Goal: Information Seeking & Learning: Find specific fact

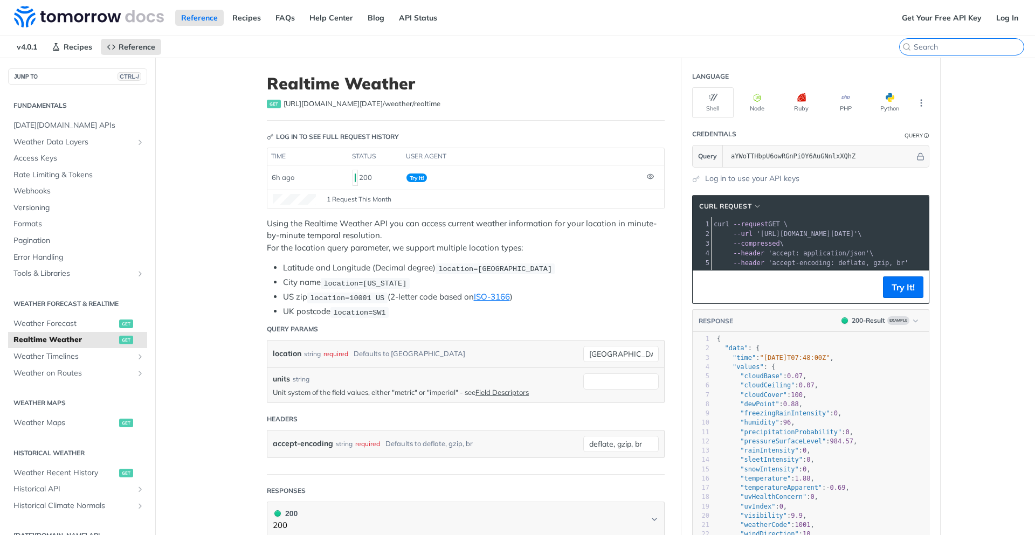
click at [958, 45] on input "CTRL-K" at bounding box center [968, 47] width 110 height 10
paste input "weatherCode"
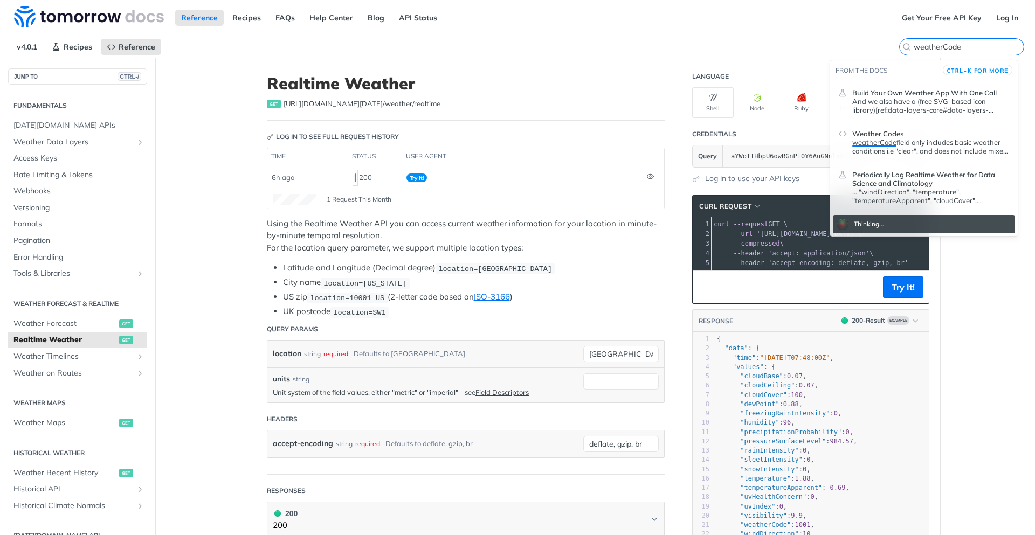
type input "weatherCode"
click at [898, 132] on span "Weather Codes" at bounding box center [877, 133] width 51 height 9
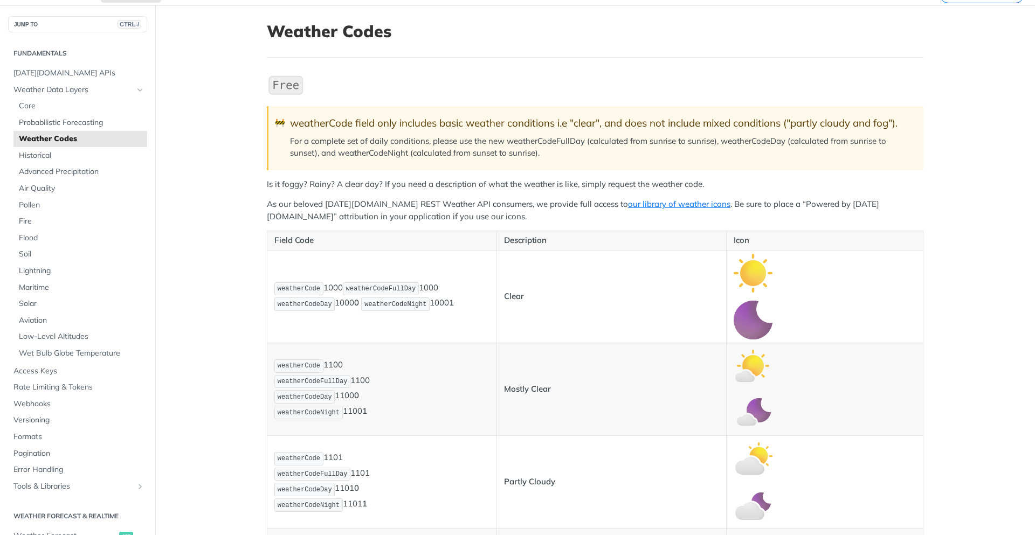
scroll to position [65, 0]
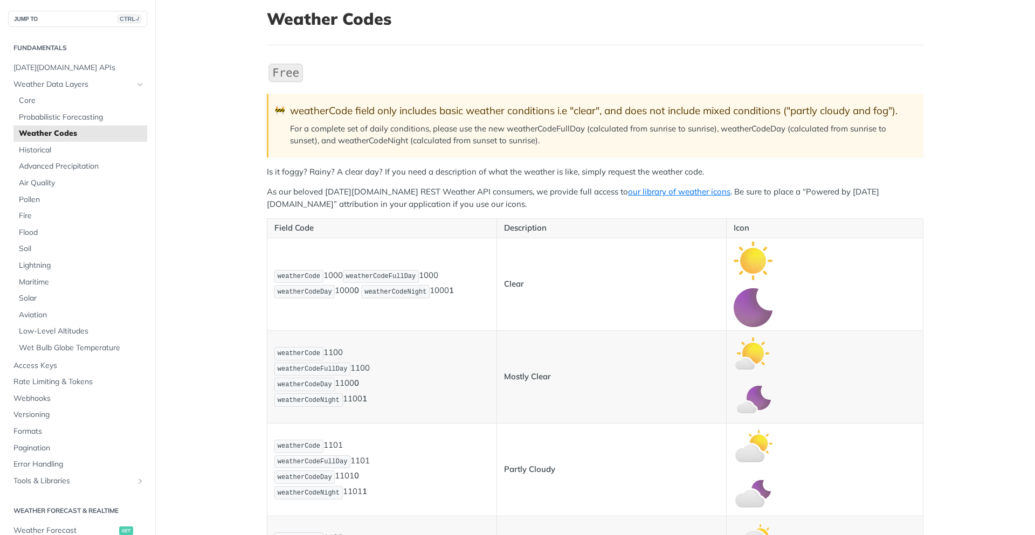
click at [301, 273] on span "weatherCode" at bounding box center [299, 277] width 43 height 8
copy span "weatherCode"
click at [330, 273] on p "weatherCode 1000 weatherCodeFullDay 1000 weatherCodeDay 1000 0 weatherCodeNight…" at bounding box center [381, 284] width 215 height 31
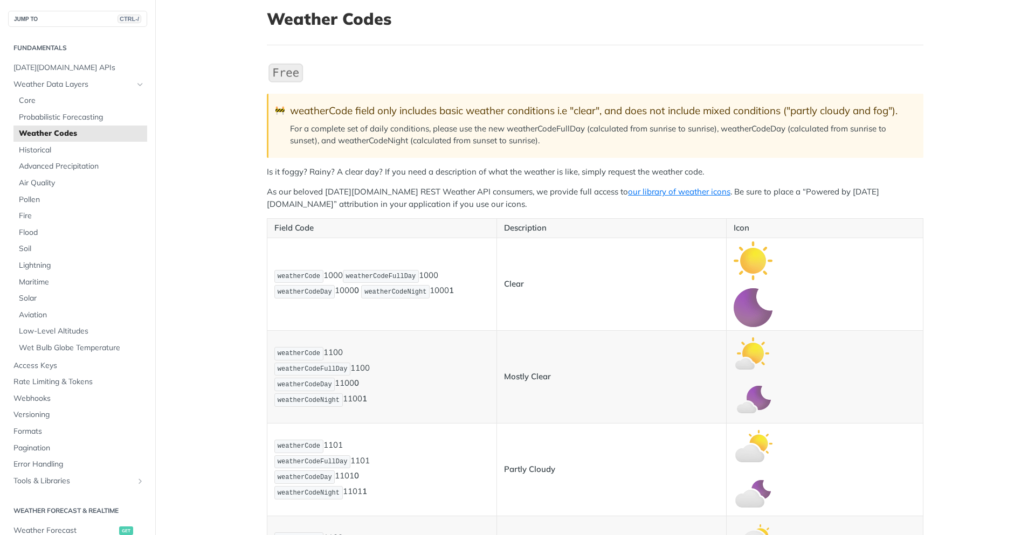
copy p "1000"
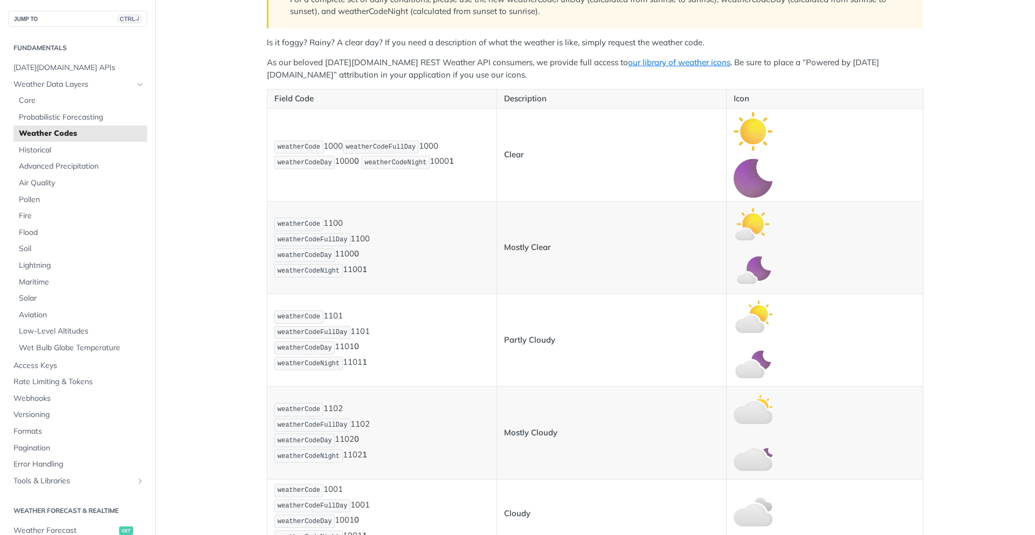
click at [331, 317] on p "weatherCode 1101 weatherCodeFullDay 1101 weatherCodeDay 1101 0 weatherCodeNight…" at bounding box center [381, 340] width 215 height 62
copy p "1101"
click at [335, 405] on p "weatherCode 1102 weatherCodeFullDay 1102 weatherCodeDay 1102 0 weatherCodeNight…" at bounding box center [381, 433] width 215 height 62
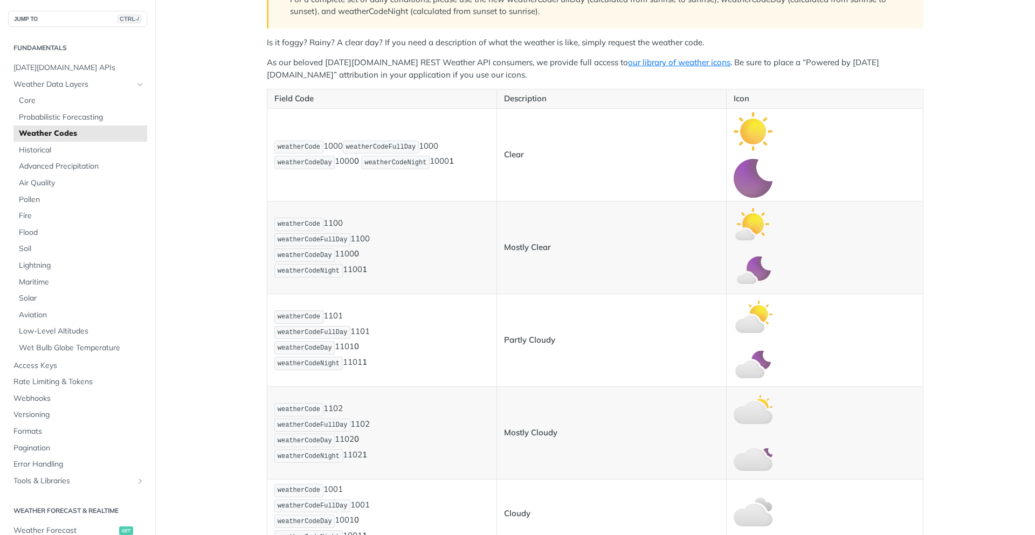
copy p "1102"
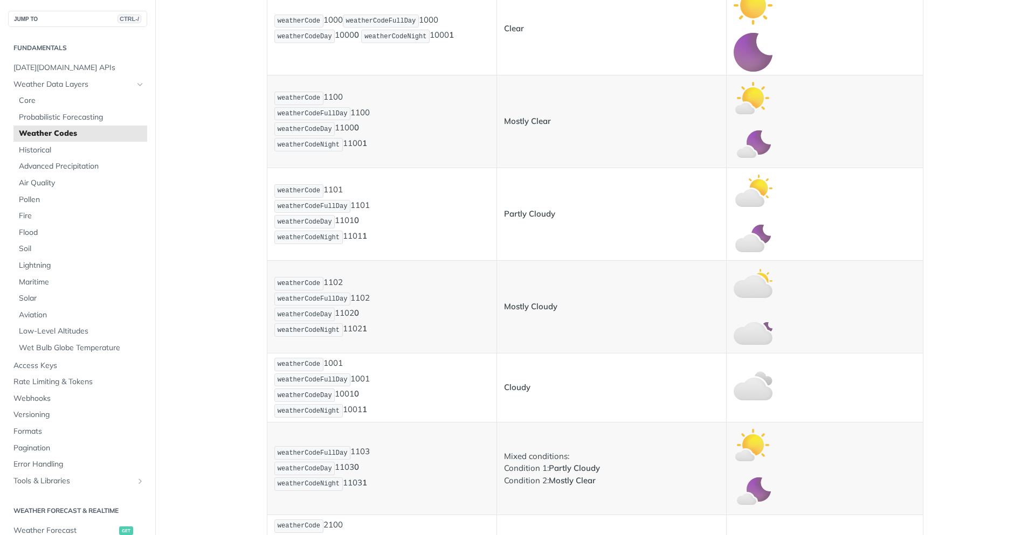
scroll to position [323, 0]
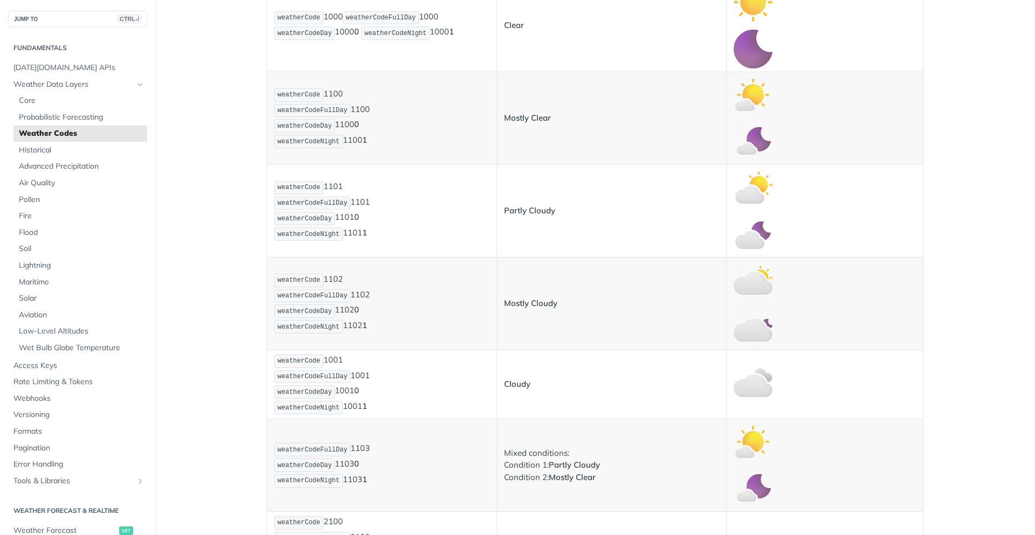
click at [327, 359] on p "weatherCode 1001 weatherCodeFullDay 1001 weatherCodeDay 1001 0 weatherCodeNight…" at bounding box center [381, 385] width 215 height 62
copy p "1001"
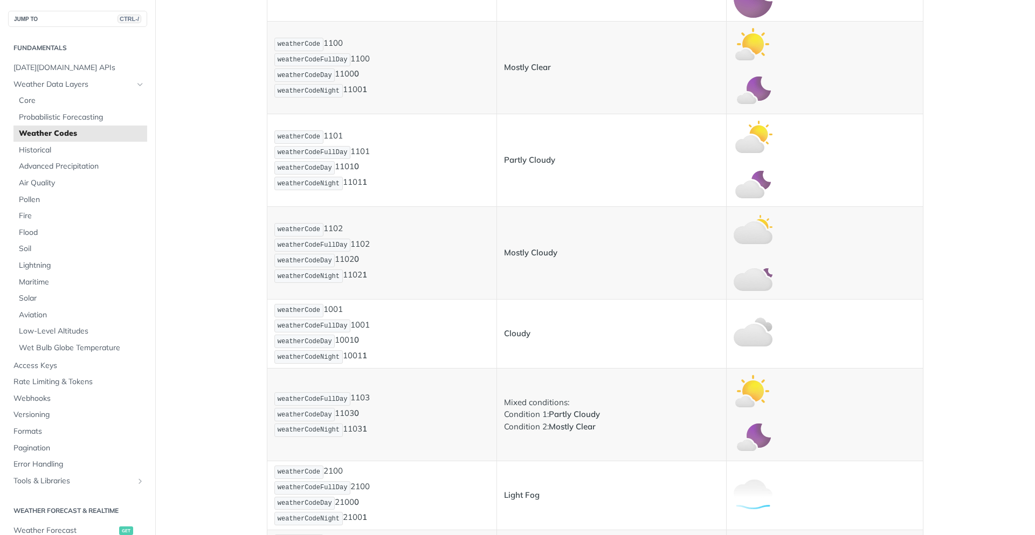
scroll to position [388, 0]
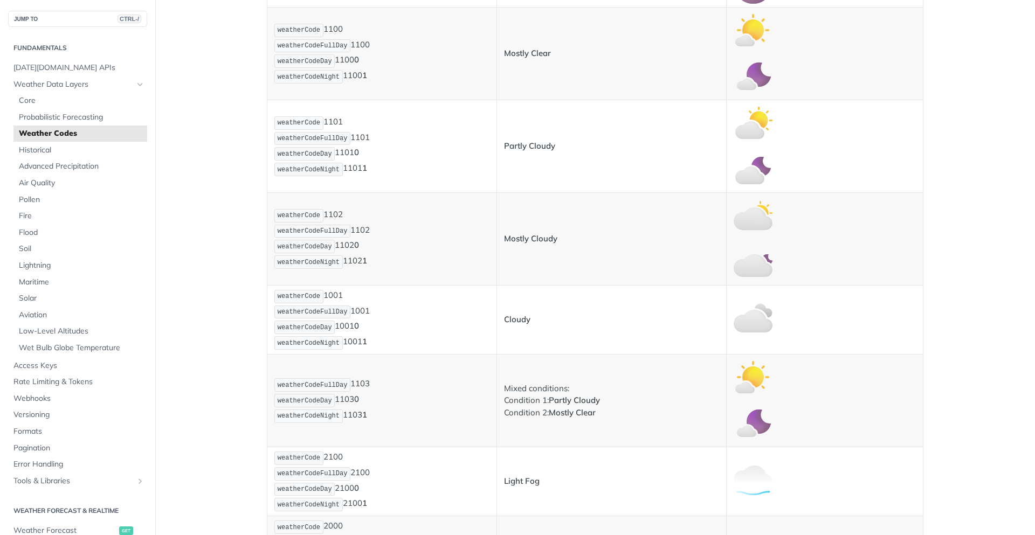
click at [361, 383] on p "weatherCodeFullDay 1103 weatherCodeDay 1103 0 weatherCodeNight 1103 1" at bounding box center [381, 400] width 215 height 46
copy p "1103"
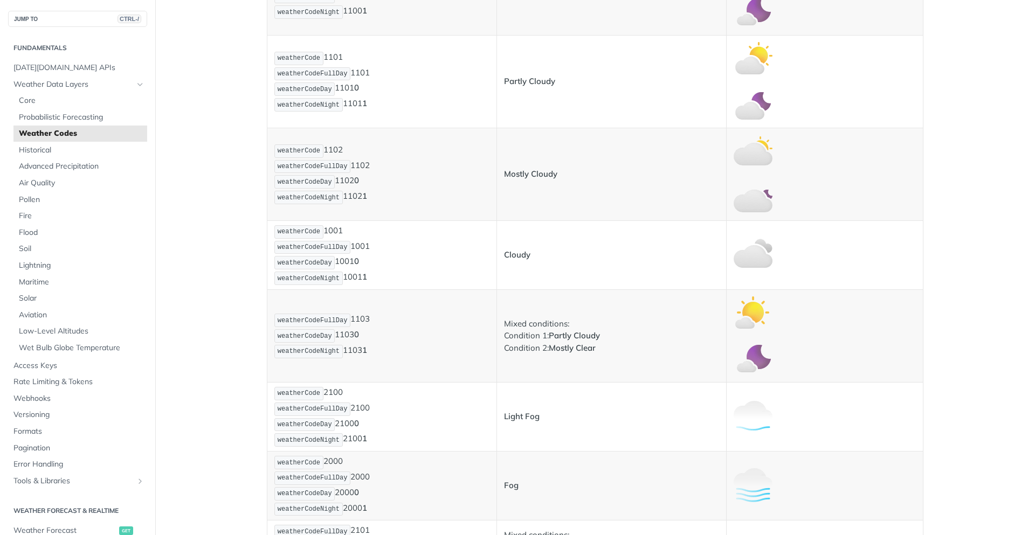
click at [319, 394] on code "weatherCode" at bounding box center [298, 393] width 49 height 13
click at [325, 392] on p "weatherCode 2100 weatherCodeFullDay 2100 weatherCodeDay 2100 0 weatherCodeNight…" at bounding box center [381, 417] width 215 height 62
copy p "2100"
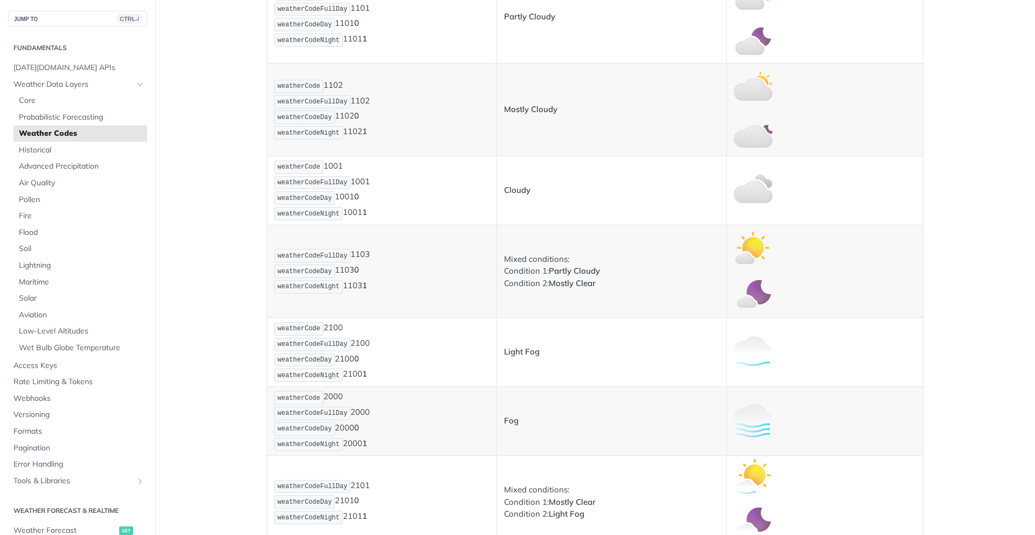
click at [327, 397] on p "weatherCode 2000 weatherCodeFullDay 2000 weatherCodeDay 2000 0 weatherCodeNight…" at bounding box center [381, 421] width 215 height 62
copy p "2000"
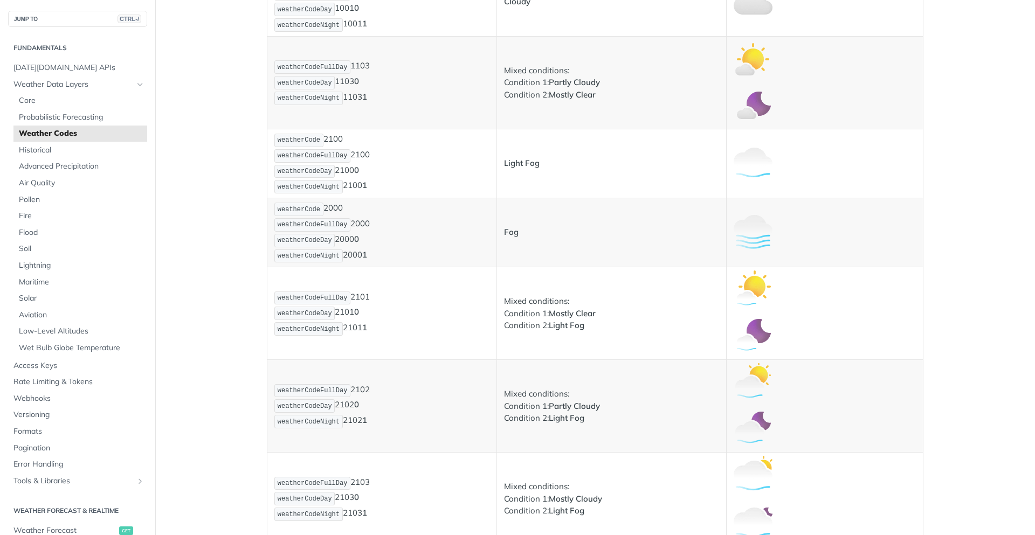
scroll to position [711, 0]
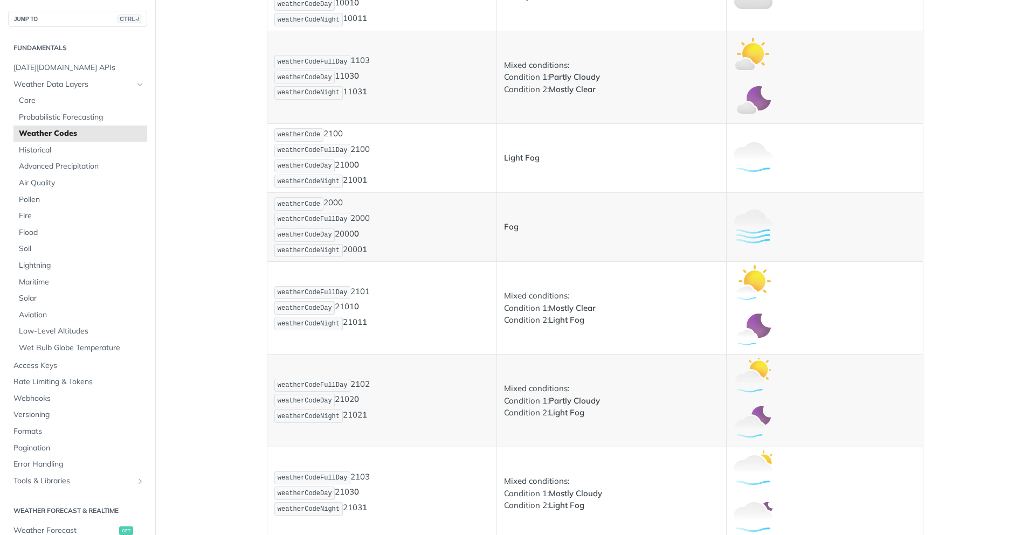
click at [357, 290] on p "weatherCodeFullDay 2101 weatherCodeDay 2101 0 weatherCodeNight 2101 1" at bounding box center [381, 308] width 215 height 46
copy p "2101"
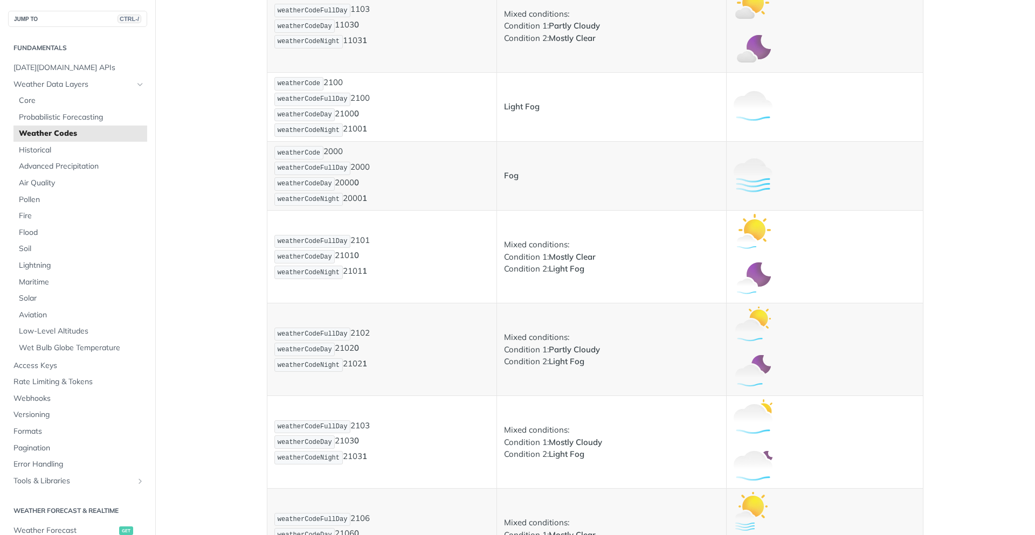
scroll to position [776, 0]
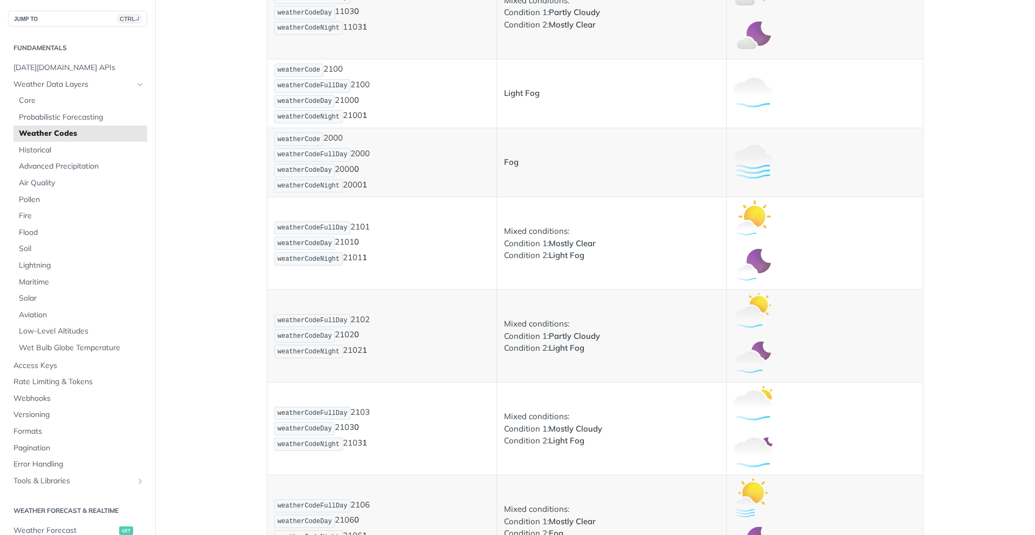
click at [356, 318] on p "weatherCodeFullDay 2102 weatherCodeDay 2102 0 weatherCodeNight 2102 1" at bounding box center [381, 336] width 215 height 46
copy p "2102"
click at [364, 411] on p "weatherCodeFullDay 2103 weatherCodeDay 2103 0 weatherCodeNight 2103 1" at bounding box center [381, 429] width 215 height 46
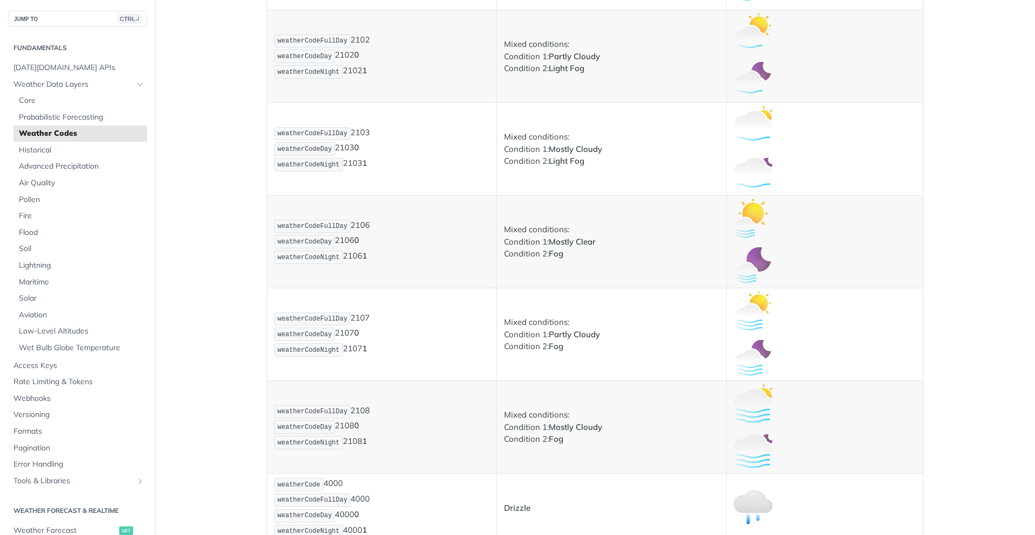
scroll to position [1099, 0]
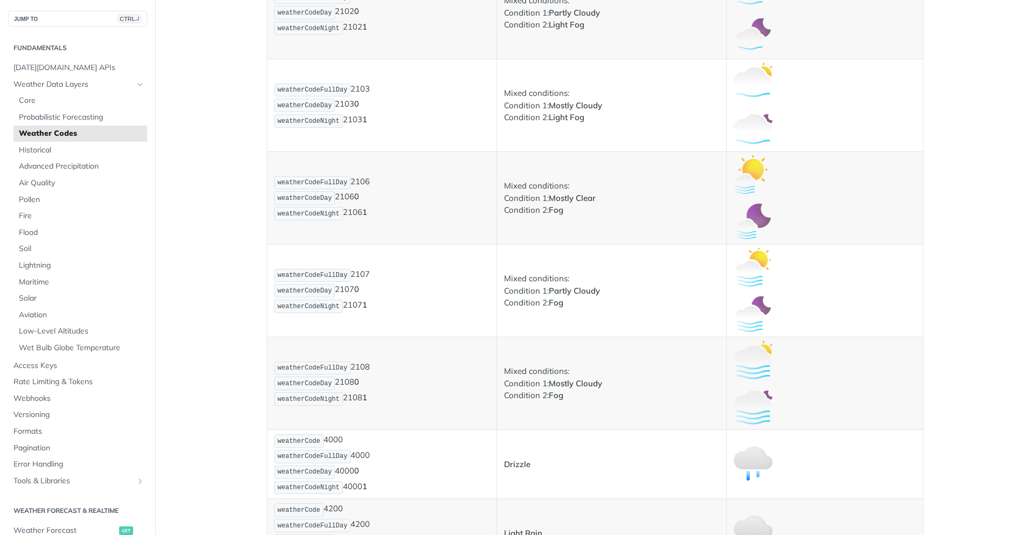
click at [360, 179] on p "weatherCodeFullDay 2106 weatherCodeDay 2106 0 weatherCodeNight 2106 1" at bounding box center [381, 198] width 215 height 46
click at [356, 275] on p "weatherCodeFullDay 2107 weatherCodeDay 2107 0 weatherCodeNight 2107 1" at bounding box center [381, 291] width 215 height 46
click at [355, 365] on p "weatherCodeFullDay 2108 weatherCodeDay 2108 0 weatherCodeNight 2108 1" at bounding box center [381, 384] width 215 height 46
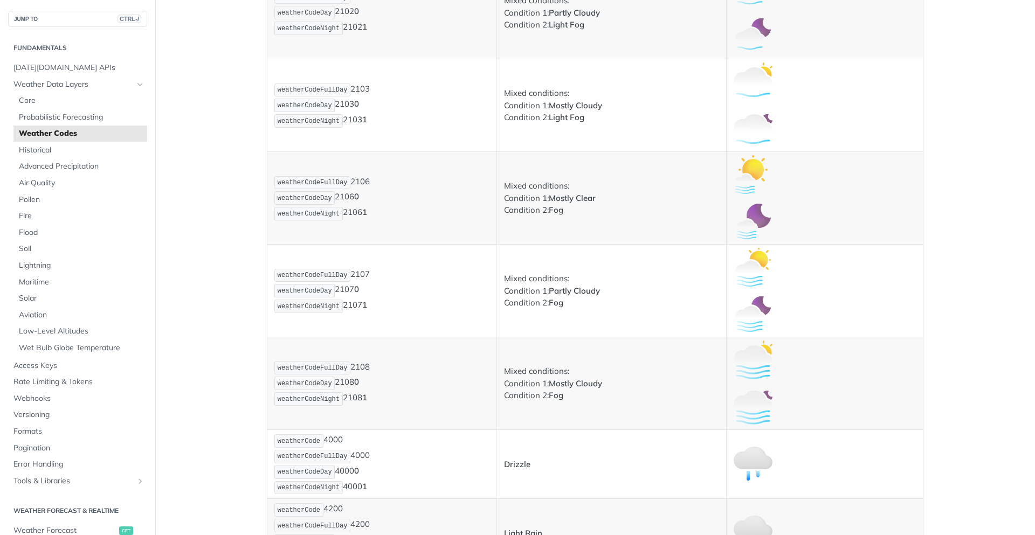
click at [355, 365] on p "weatherCodeFullDay 2108 weatherCodeDay 2108 0 weatherCodeNight 2108 1" at bounding box center [381, 384] width 215 height 46
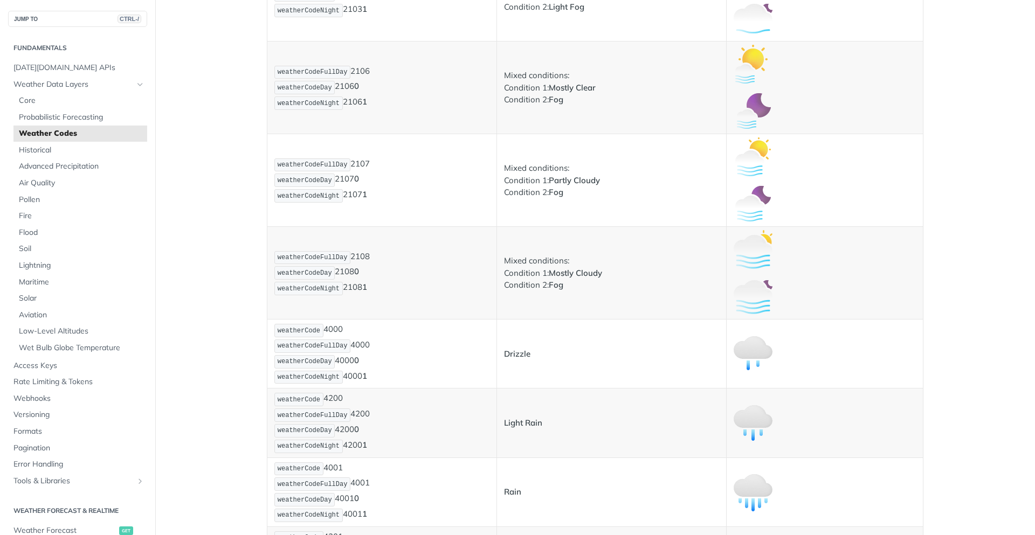
scroll to position [1229, 0]
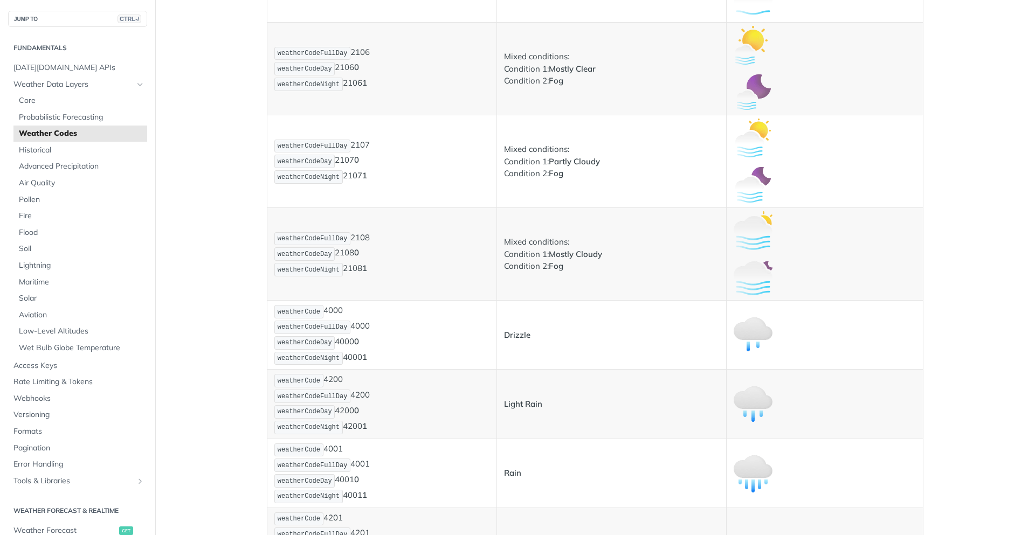
click at [330, 308] on p "weatherCode 4000 weatherCodeFullDay 4000 weatherCodeDay 4000 0 weatherCodeNight…" at bounding box center [381, 335] width 215 height 62
click at [331, 376] on p "weatherCode 4200 weatherCodeFullDay 4200 weatherCodeDay 4200 0 weatherCodeNight…" at bounding box center [381, 404] width 215 height 62
click at [328, 451] on p "weatherCode 4001 weatherCodeFullDay 4001 weatherCodeDay 4001 0 weatherCodeNight…" at bounding box center [381, 473] width 215 height 62
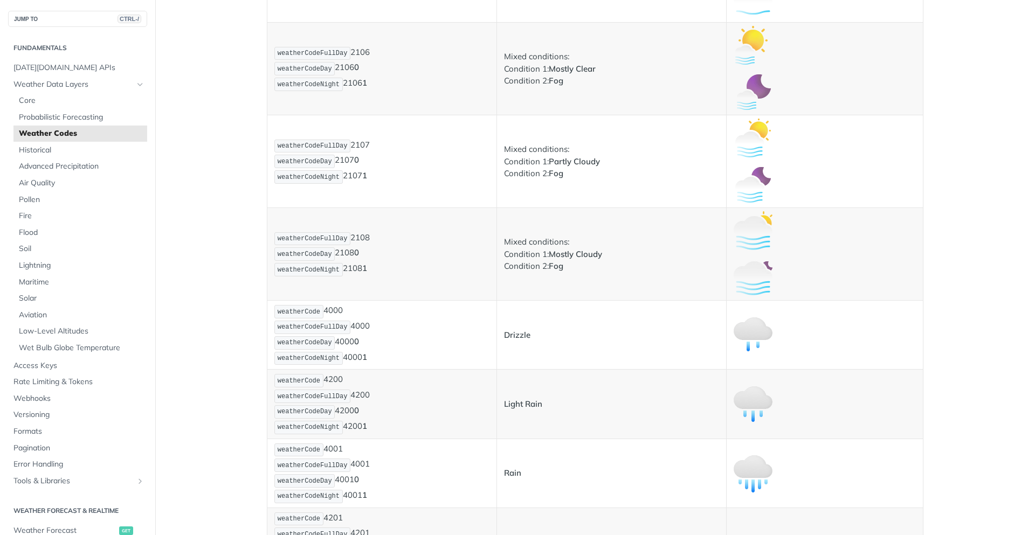
click at [328, 451] on p "weatherCode 4001 weatherCodeFullDay 4001 weatherCodeDay 4001 0 weatherCodeNight…" at bounding box center [381, 473] width 215 height 62
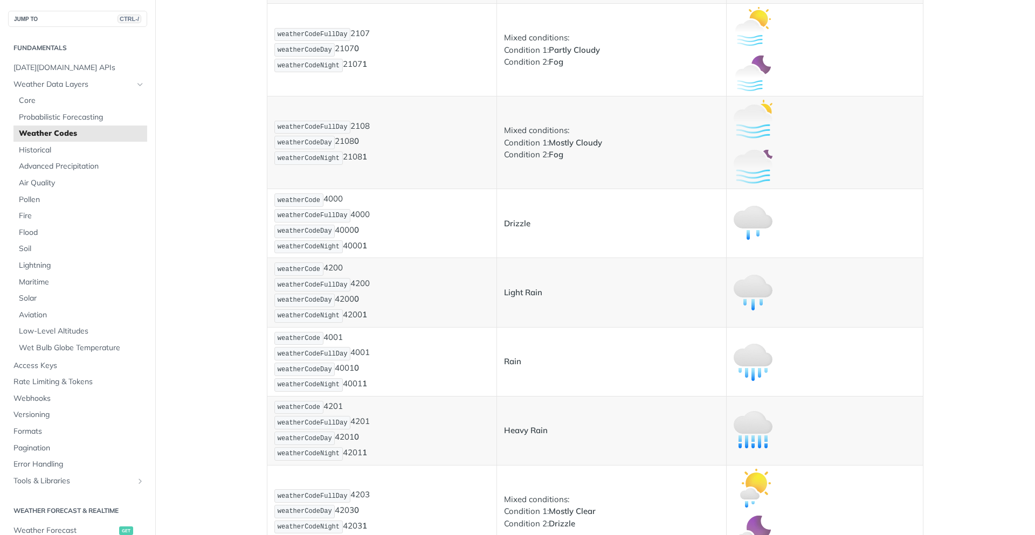
scroll to position [1358, 0]
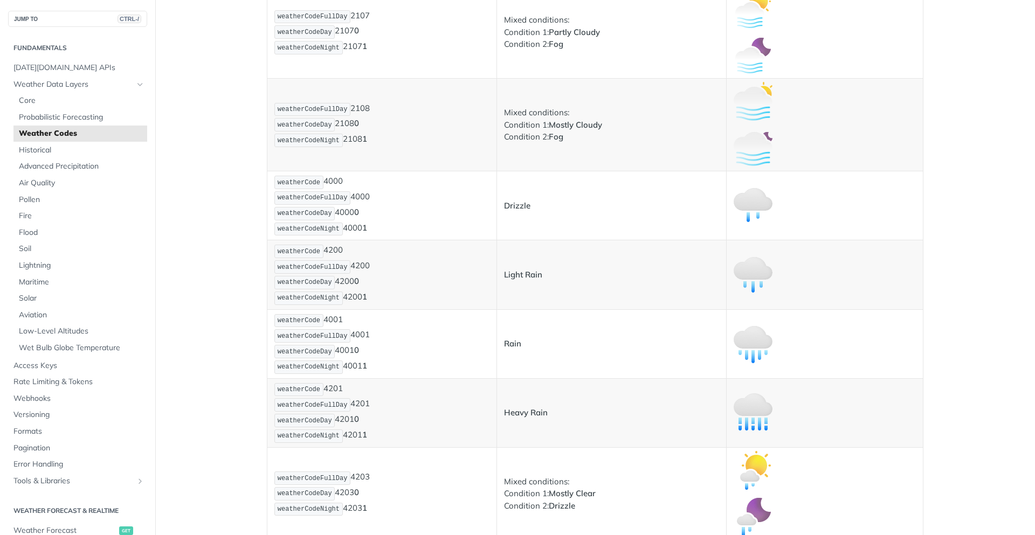
click at [333, 391] on p "weatherCode 4201 weatherCodeFullDay 4201 weatherCodeDay 4201 0 weatherCodeNight…" at bounding box center [381, 413] width 215 height 62
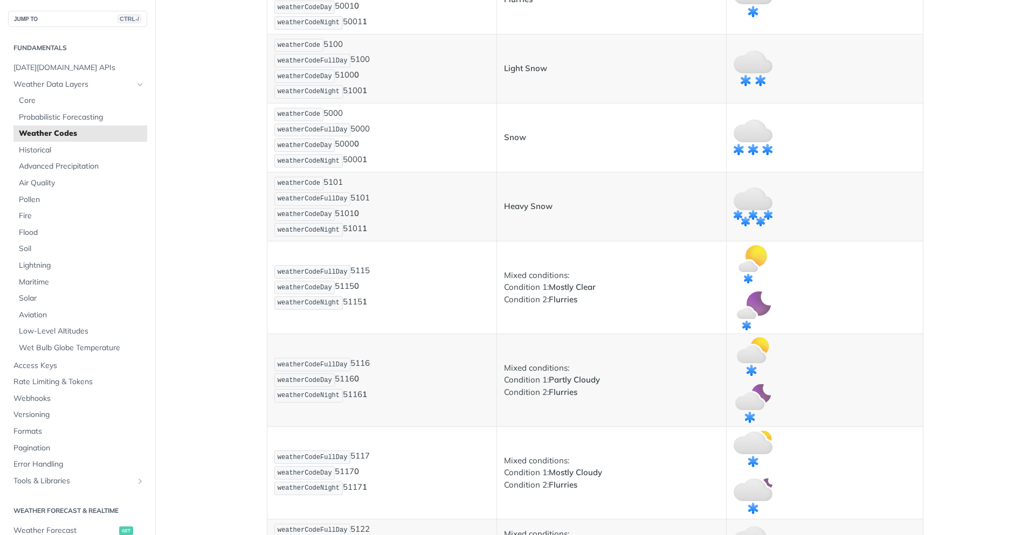
scroll to position [2587, 0]
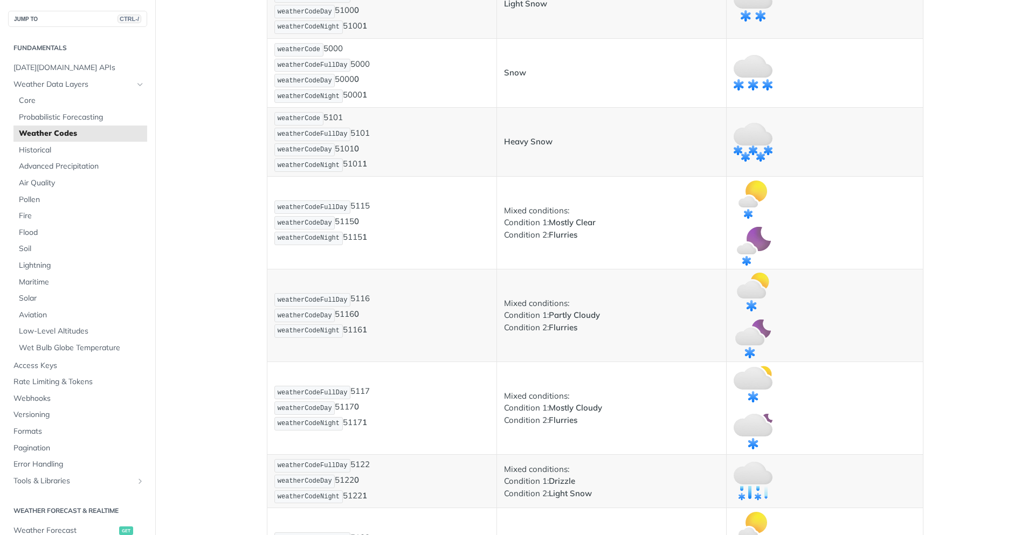
click at [334, 35] on p "weatherCode 5100 weatherCodeFullDay 5100 weatherCodeDay 5100 0 weatherCodeNight…" at bounding box center [381, 4] width 215 height 62
click at [333, 104] on p "weatherCode 5000 weatherCodeFullDay 5000 weatherCodeDay 5000 0 weatherCodeNight…" at bounding box center [381, 73] width 215 height 62
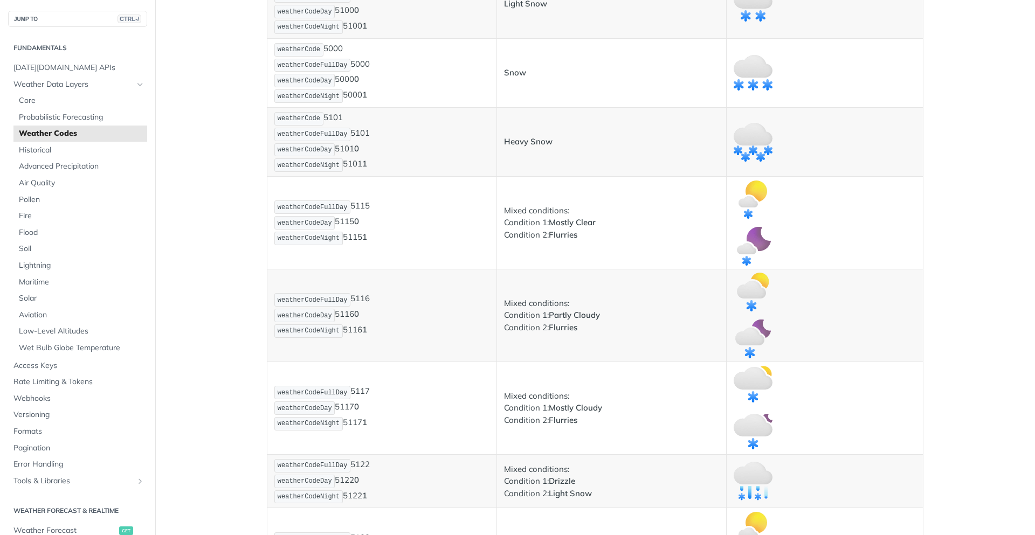
click at [333, 104] on p "weatherCode 5000 weatherCodeFullDay 5000 weatherCodeDay 5000 0 weatherCodeNight…" at bounding box center [381, 73] width 215 height 62
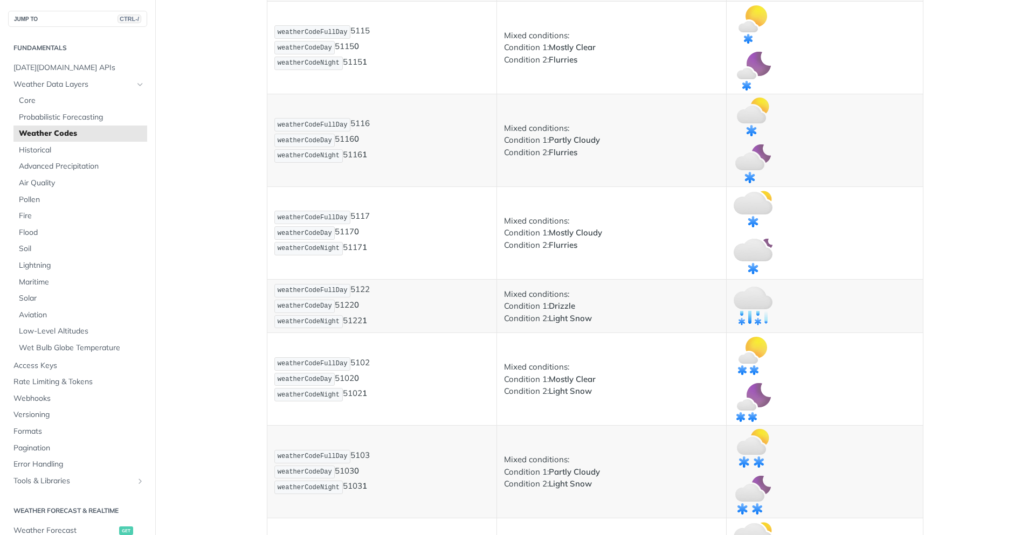
scroll to position [2781, 0]
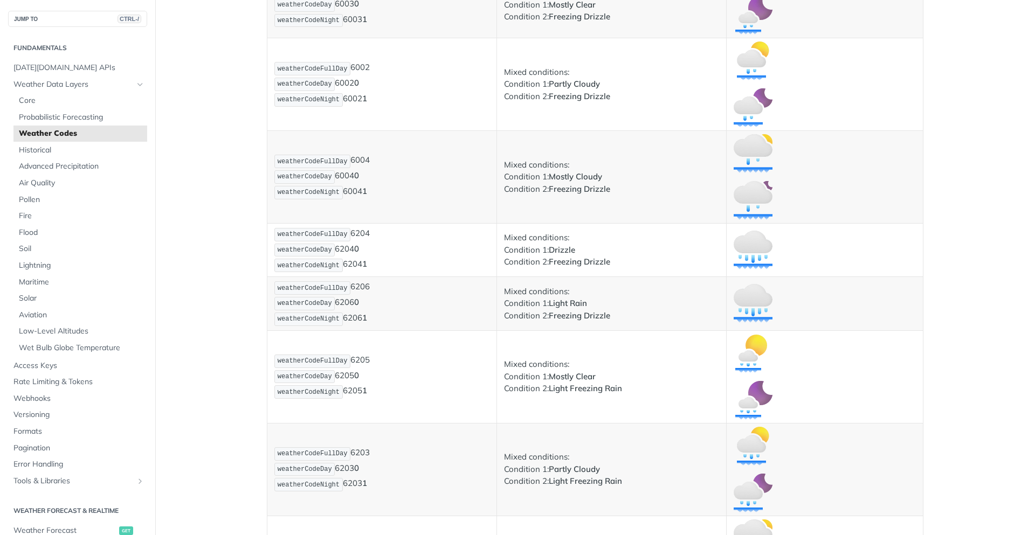
scroll to position [4268, 0]
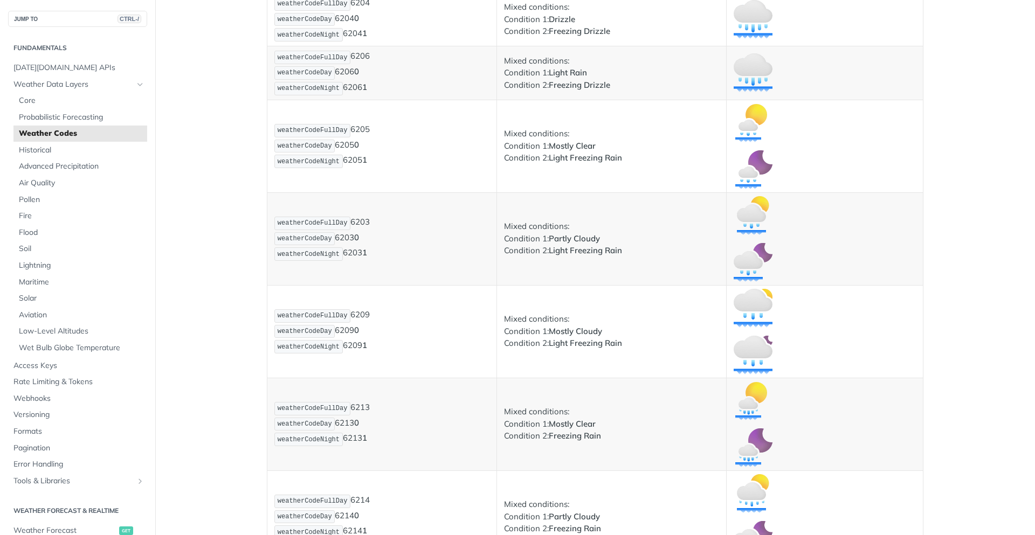
scroll to position [4462, 0]
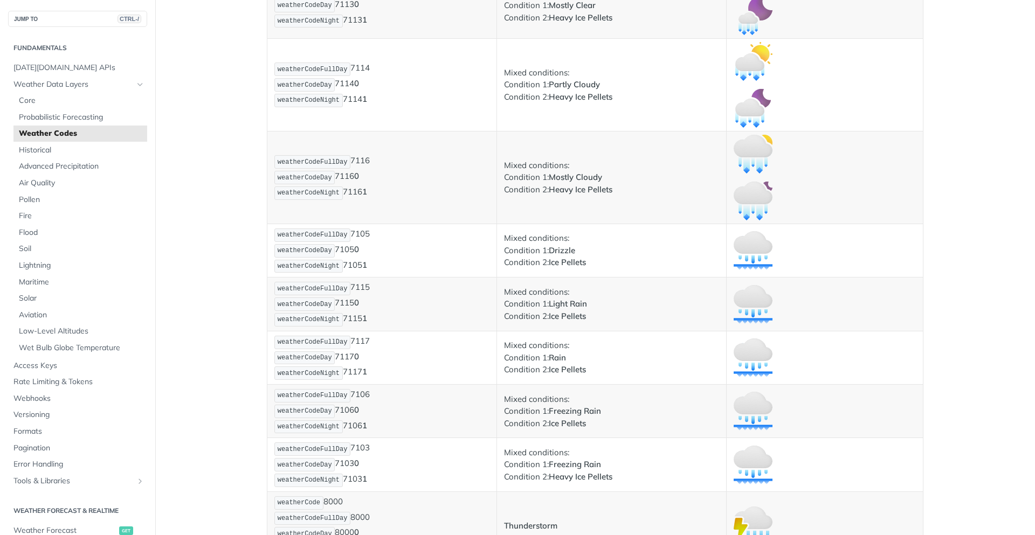
scroll to position [6014, 0]
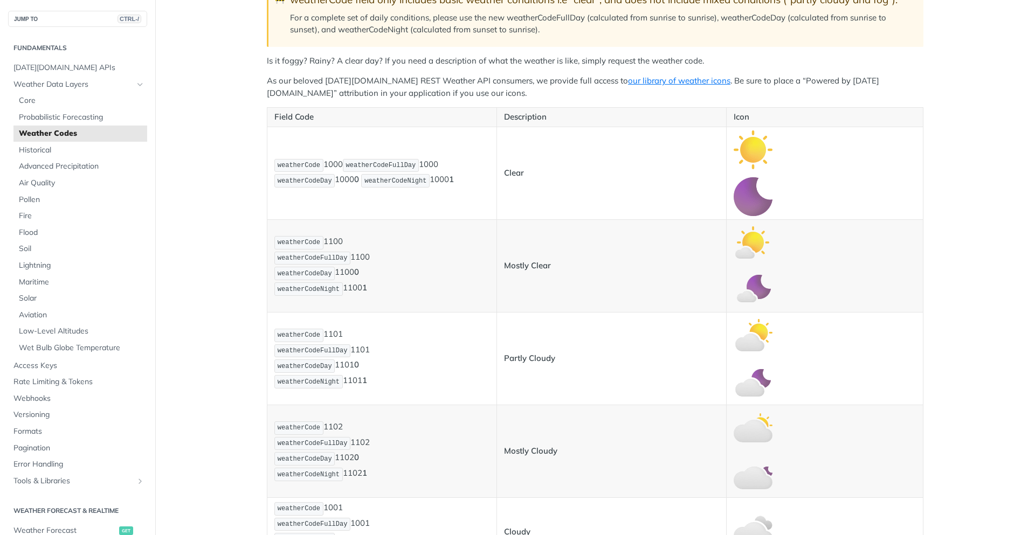
scroll to position [129, 0]
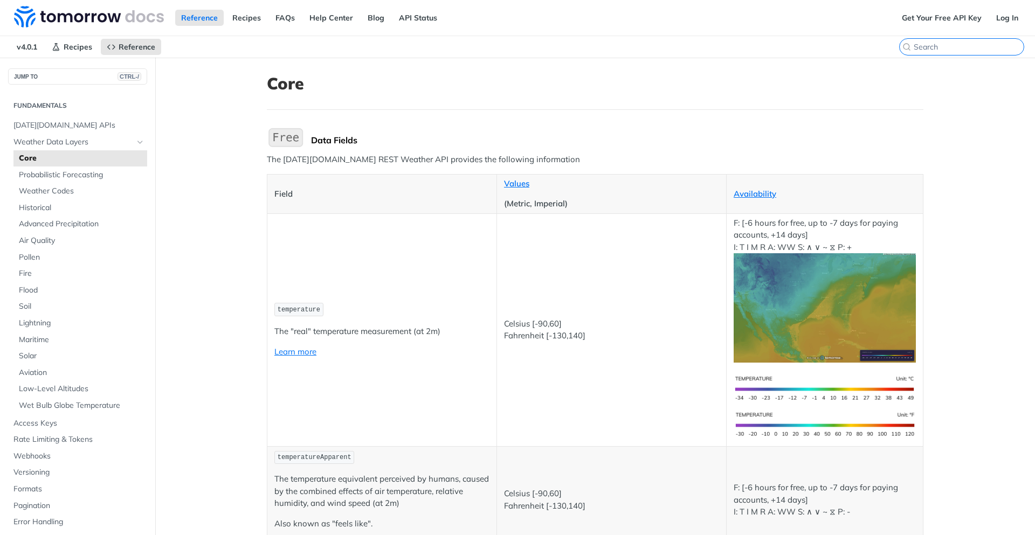
click at [962, 47] on input "CTRL-K" at bounding box center [968, 47] width 110 height 10
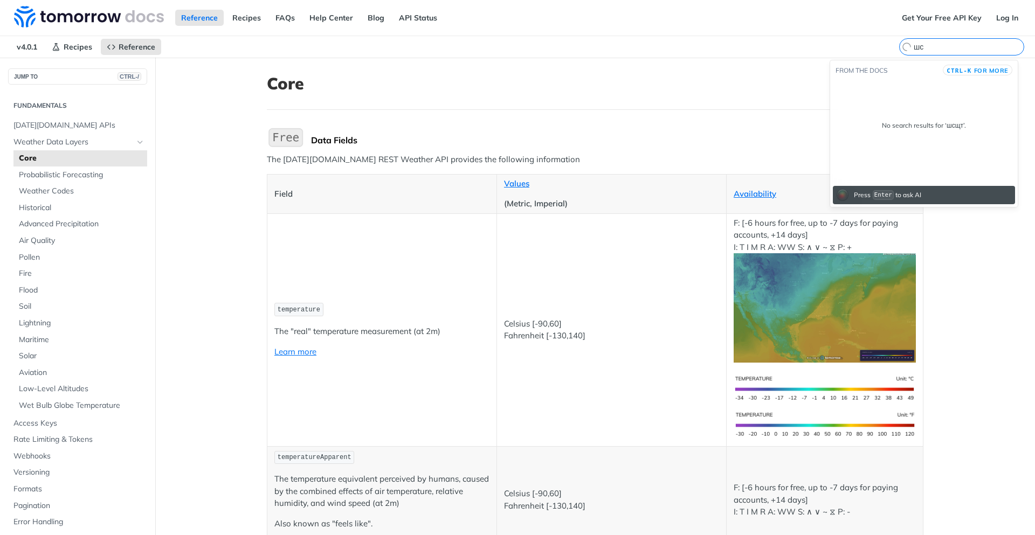
type input "ш"
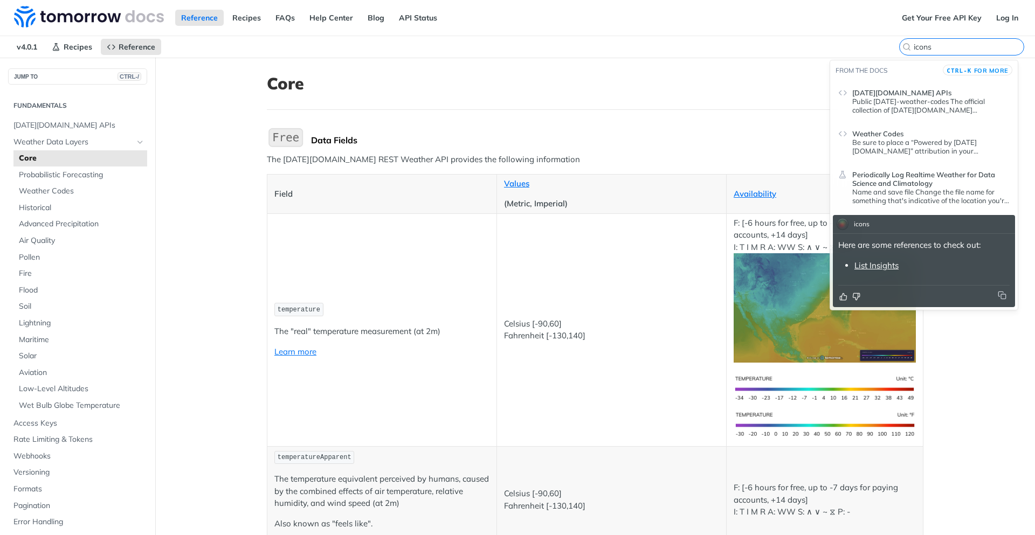
type input "icons"
click at [988, 111] on p "Public tomorrow-weather-codes The official collection of Tomorrow.io weather ic…" at bounding box center [930, 105] width 157 height 17
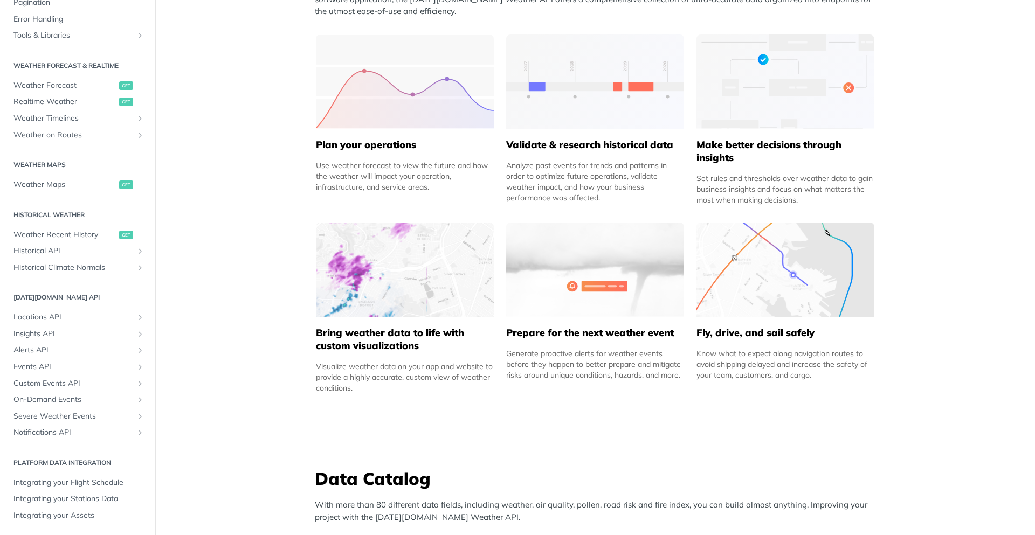
scroll to position [259, 0]
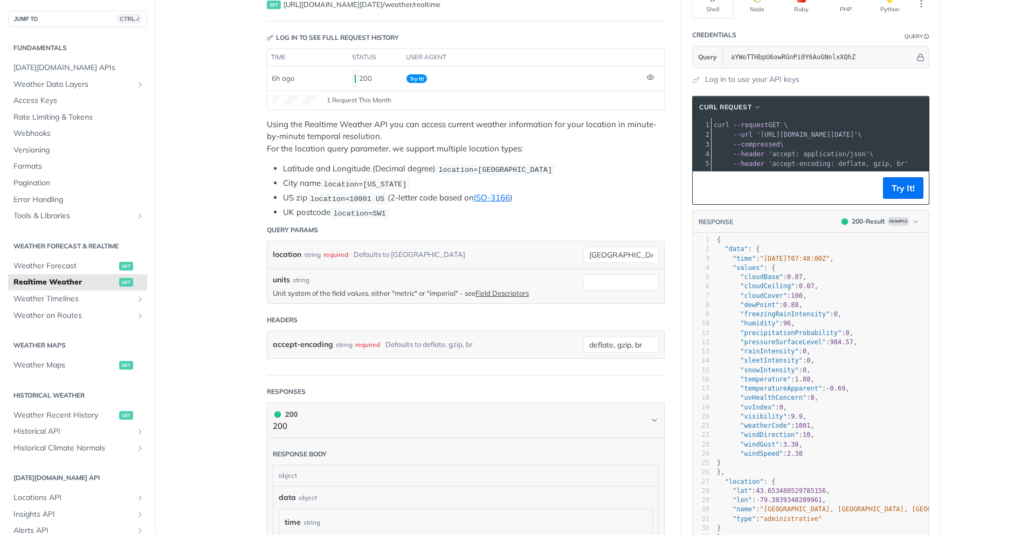
scroll to position [129, 0]
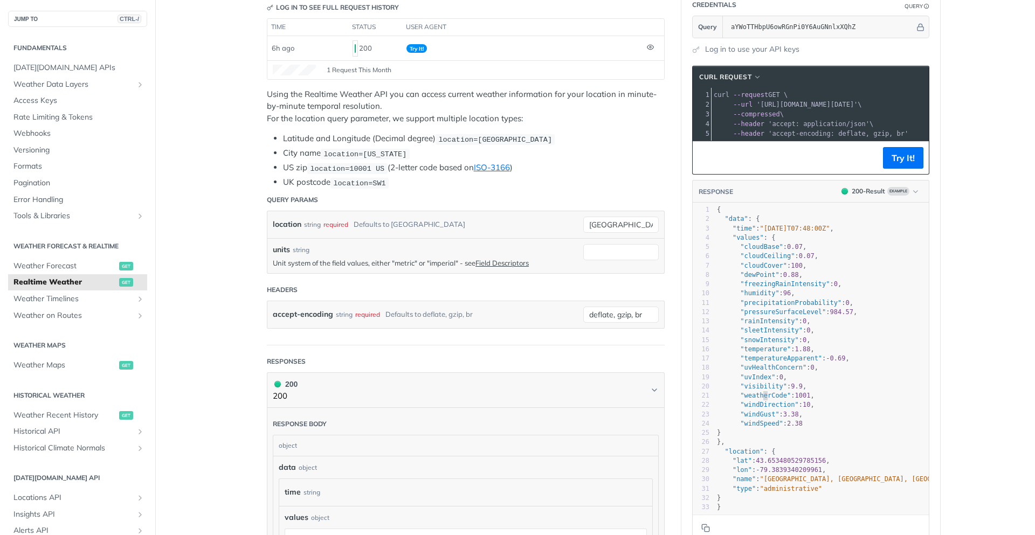
click at [760, 399] on span ""weatherCode"" at bounding box center [765, 396] width 51 height 8
type textarea "weatherCode"
click at [760, 399] on span ""weatherCode"" at bounding box center [765, 396] width 51 height 8
click at [767, 418] on span ""windGust"" at bounding box center [759, 415] width 39 height 8
click at [764, 399] on span ""weatherCode"" at bounding box center [765, 396] width 51 height 8
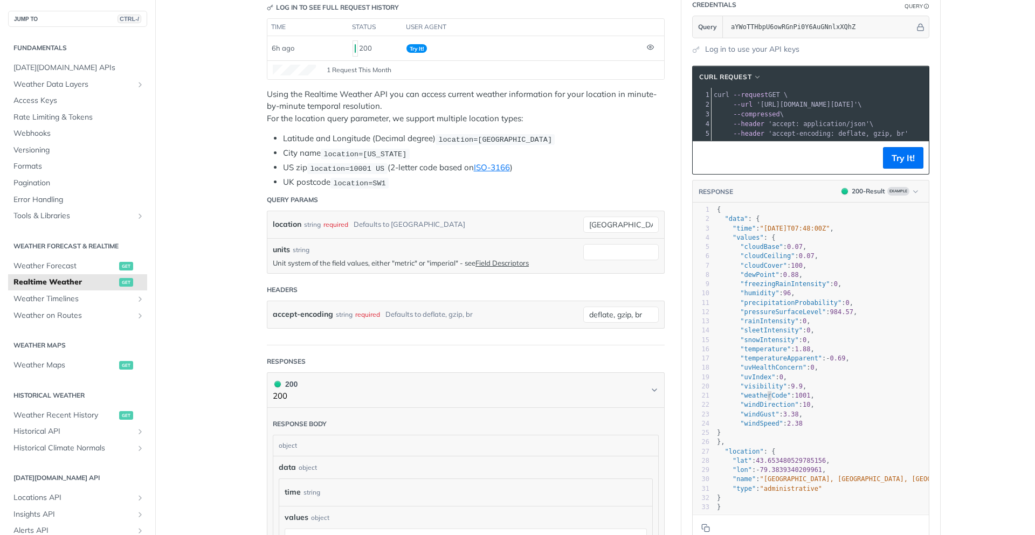
type textarea "weatherCode"
click at [764, 399] on span ""weatherCode"" at bounding box center [765, 396] width 51 height 8
click at [773, 428] on pre ""windSpeed" : 2.38" at bounding box center [852, 423] width 275 height 9
click at [767, 399] on span ""weatherCode"" at bounding box center [765, 396] width 51 height 8
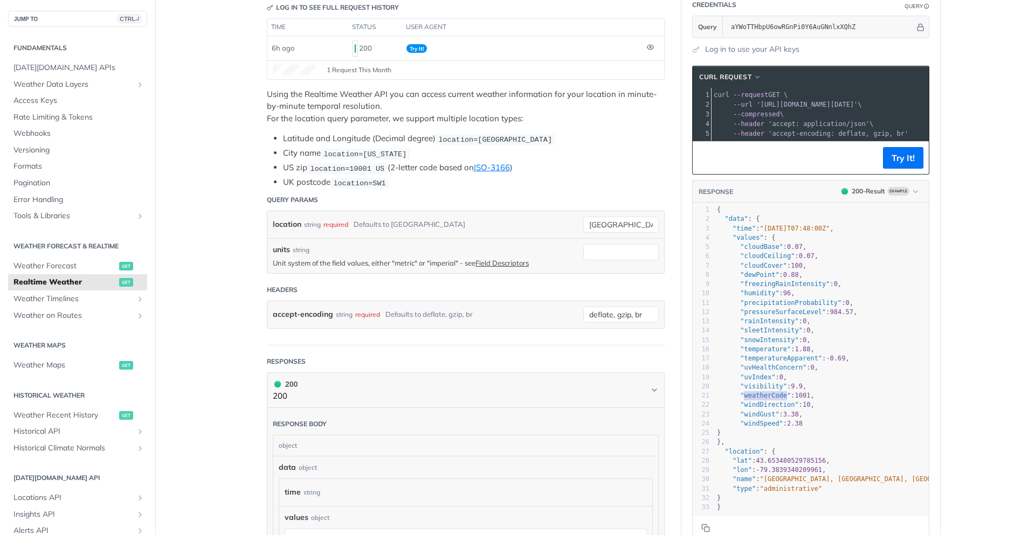
type textarea "​weatherCode"
drag, startPoint x: 767, startPoint y: 403, endPoint x: 737, endPoint y: 404, distance: 30.2
click at [740, 399] on span ""weatherCode"" at bounding box center [765, 396] width 51 height 8
click at [752, 418] on span ""windGust"" at bounding box center [759, 415] width 39 height 8
click at [761, 399] on span ""weatherCode"" at bounding box center [765, 396] width 51 height 8
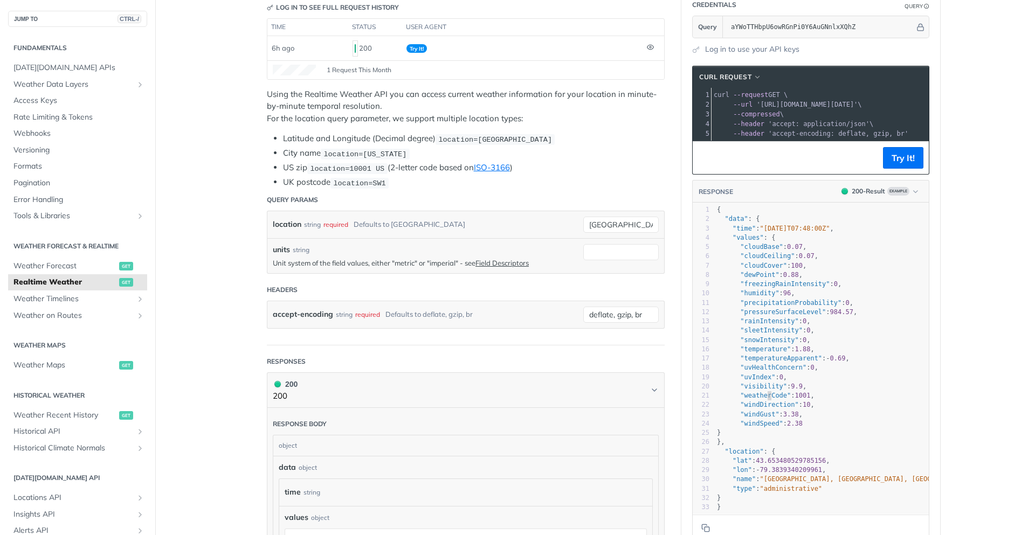
type textarea "weatherCode"
click at [761, 399] on span ""weatherCode"" at bounding box center [765, 396] width 51 height 8
